Goal: Task Accomplishment & Management: Manage account settings

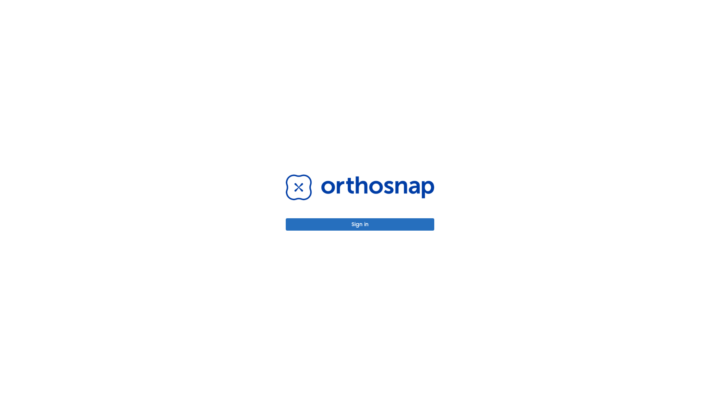
click at [360, 224] on button "Sign in" at bounding box center [360, 224] width 149 height 12
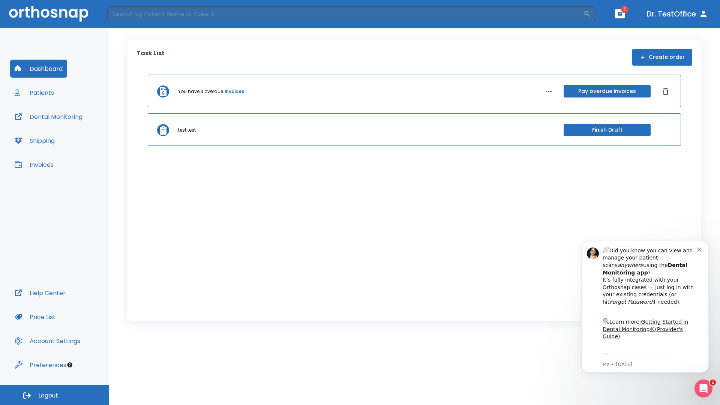
click at [54, 395] on span "Logout" at bounding box center [48, 396] width 20 height 8
